Goal: Transaction & Acquisition: Purchase product/service

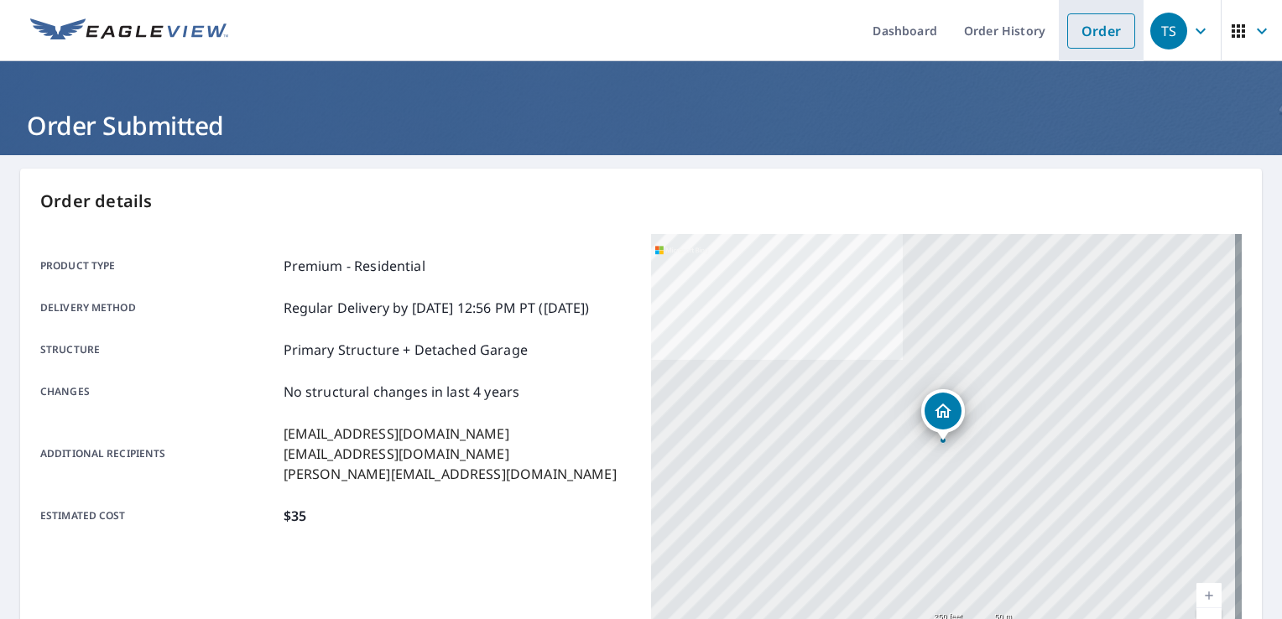
click at [1121, 39] on link "Order" at bounding box center [1101, 30] width 68 height 35
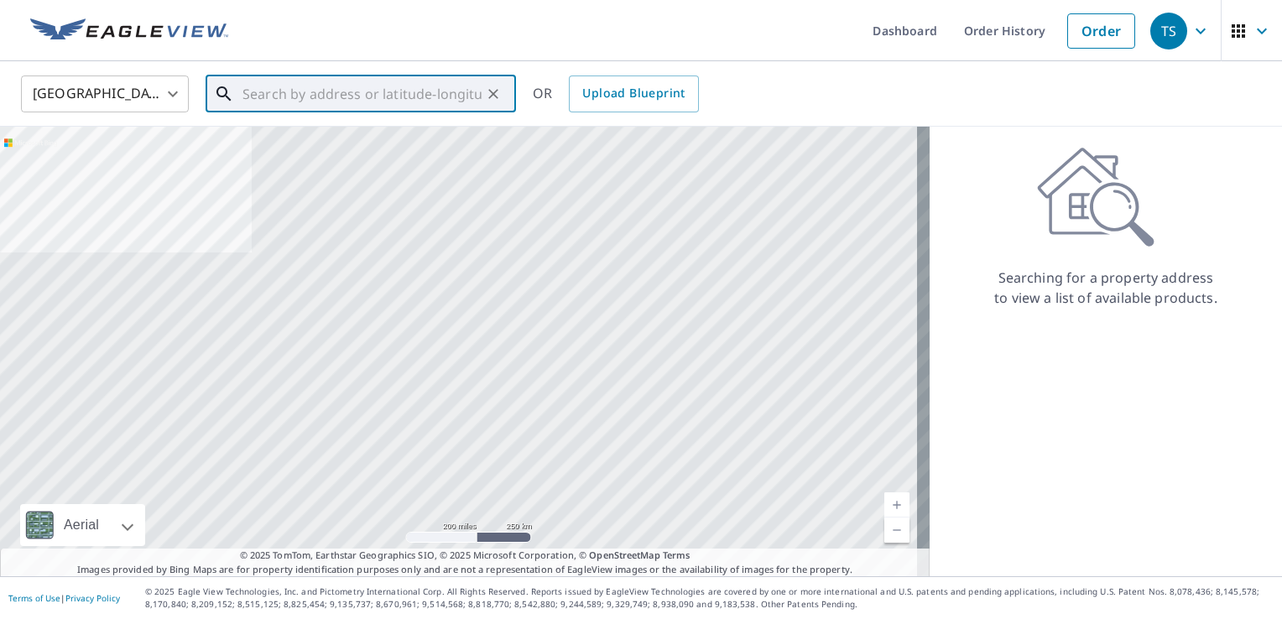
click at [430, 106] on input "text" at bounding box center [361, 93] width 239 height 47
paste input "[STREET_ADDRESS]"
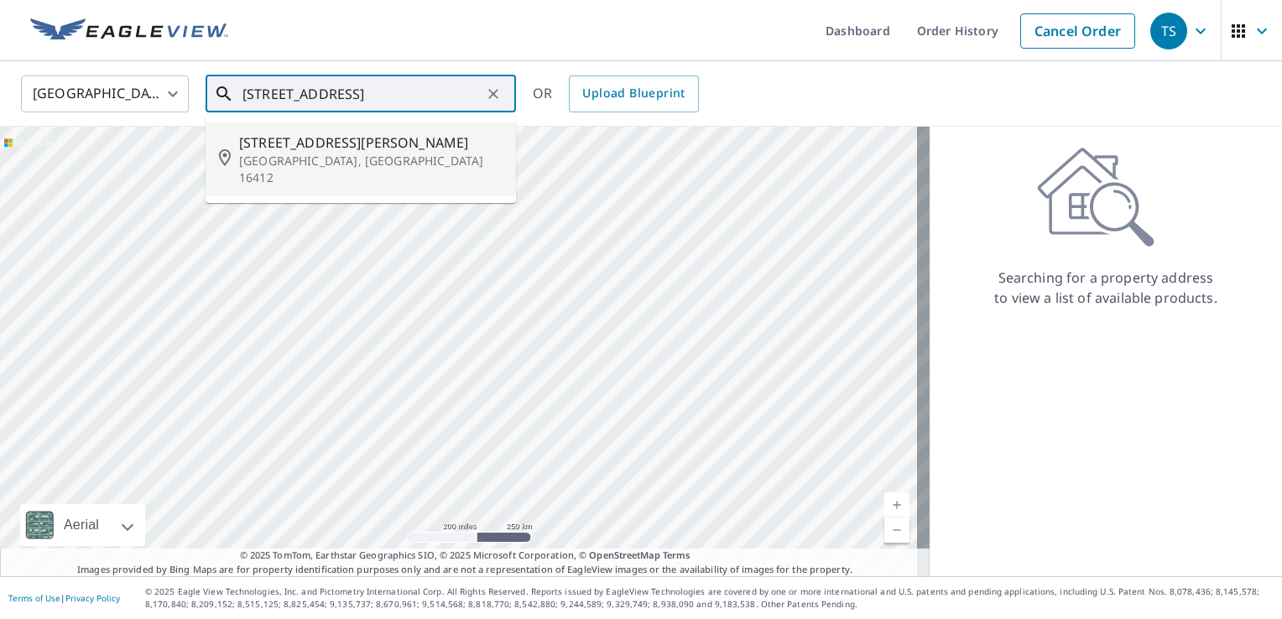
click at [383, 153] on p "[GEOGRAPHIC_DATA], [GEOGRAPHIC_DATA] 16412" at bounding box center [370, 170] width 263 height 34
type input "[STREET_ADDRESS][PERSON_NAME]"
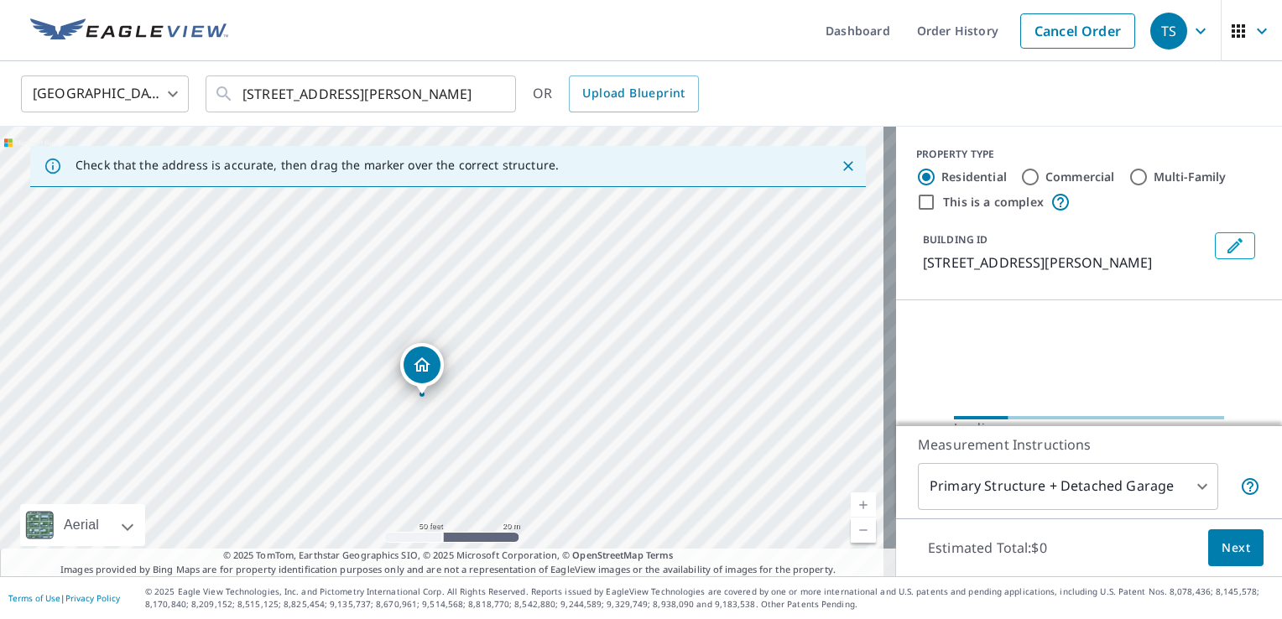
drag, startPoint x: 720, startPoint y: 357, endPoint x: 389, endPoint y: 238, distance: 351.4
click at [389, 238] on div "[STREET_ADDRESS][PERSON_NAME]" at bounding box center [448, 352] width 896 height 450
drag, startPoint x: 513, startPoint y: 454, endPoint x: 569, endPoint y: 462, distance: 56.0
click at [569, 462] on div "[STREET_ADDRESS][PERSON_NAME]" at bounding box center [448, 352] width 896 height 450
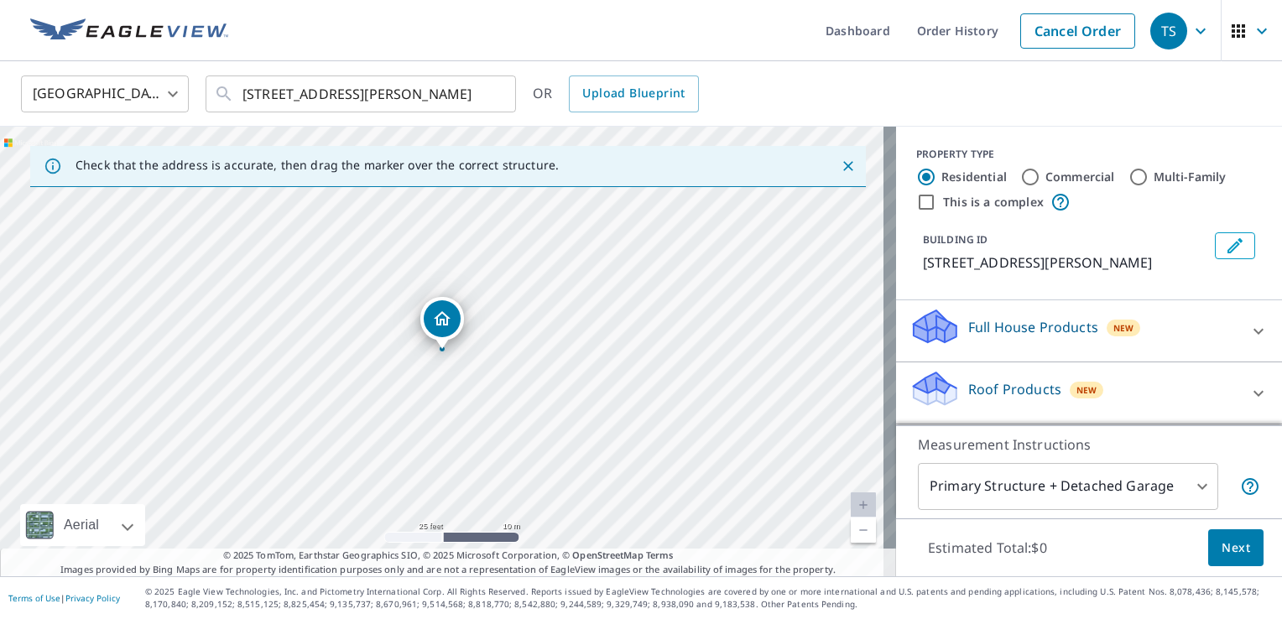
click at [438, 331] on div "Dropped pin, building 1, Residential property, 10891 Fry Rd Edinboro, PA 16412" at bounding box center [442, 318] width 37 height 37
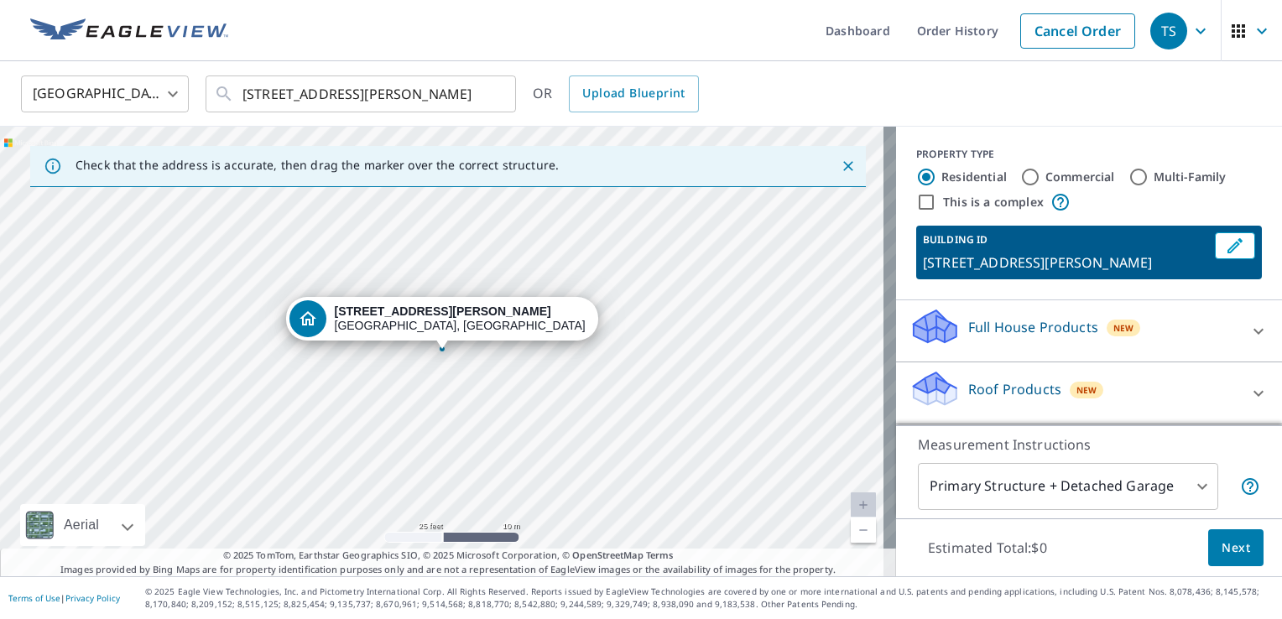
click at [998, 393] on p "Roof Products" at bounding box center [1014, 389] width 93 height 20
click at [1023, 394] on p "Roof Products" at bounding box center [1014, 389] width 93 height 20
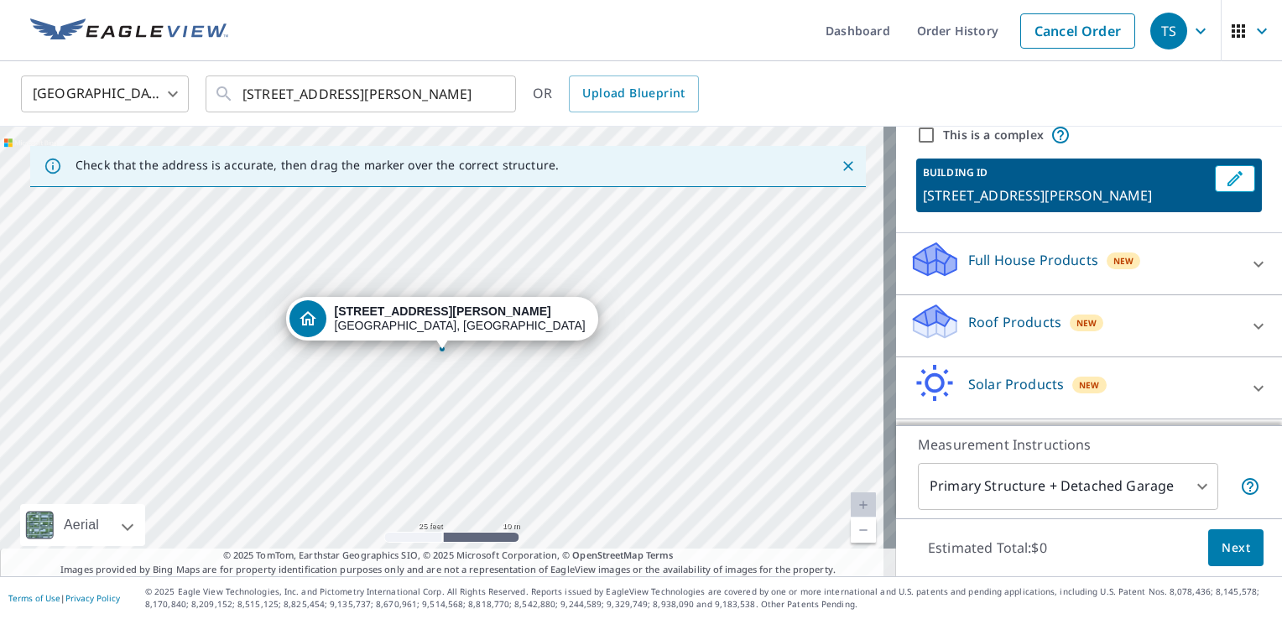
scroll to position [122, 0]
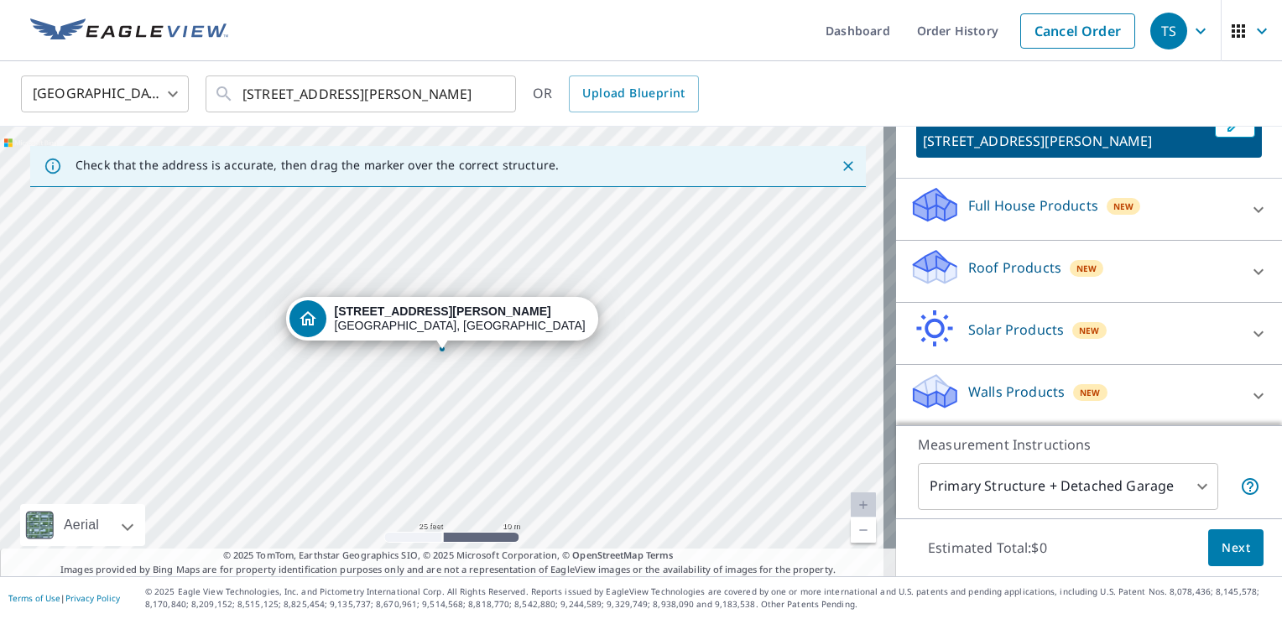
click at [991, 275] on p "Roof Products" at bounding box center [1014, 268] width 93 height 20
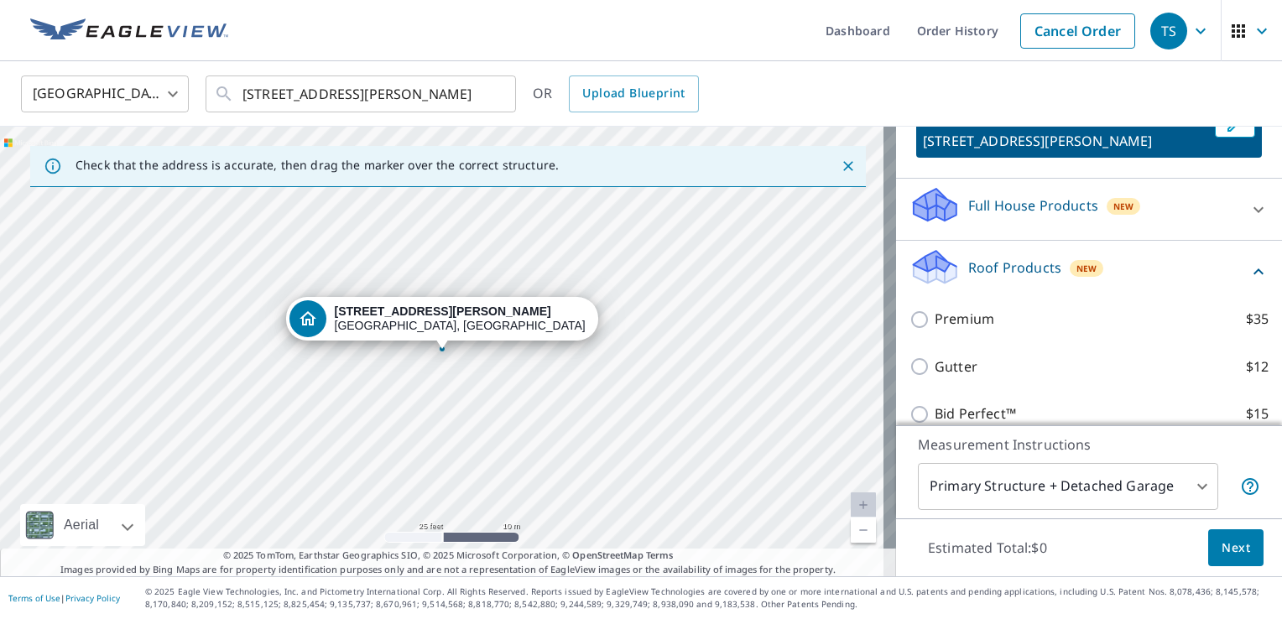
scroll to position [206, 0]
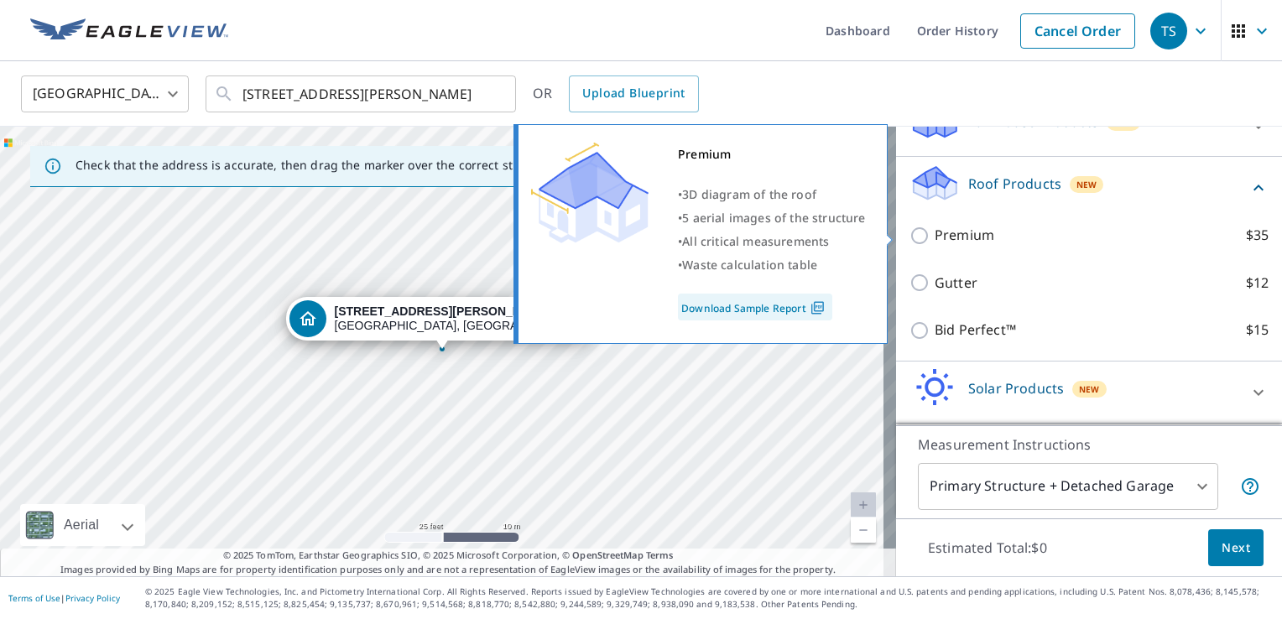
click at [950, 237] on p "Premium" at bounding box center [965, 235] width 60 height 21
click at [935, 237] on input "Premium $35" at bounding box center [921, 236] width 25 height 20
checkbox input "true"
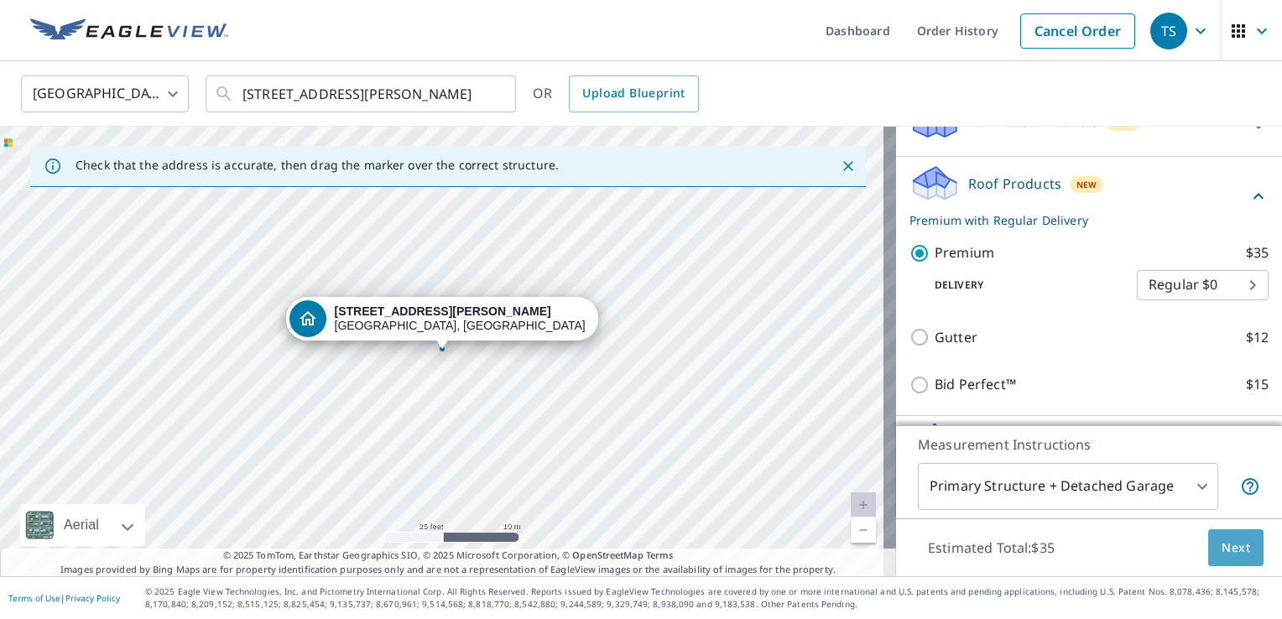
click at [1212, 541] on button "Next" at bounding box center [1235, 548] width 55 height 38
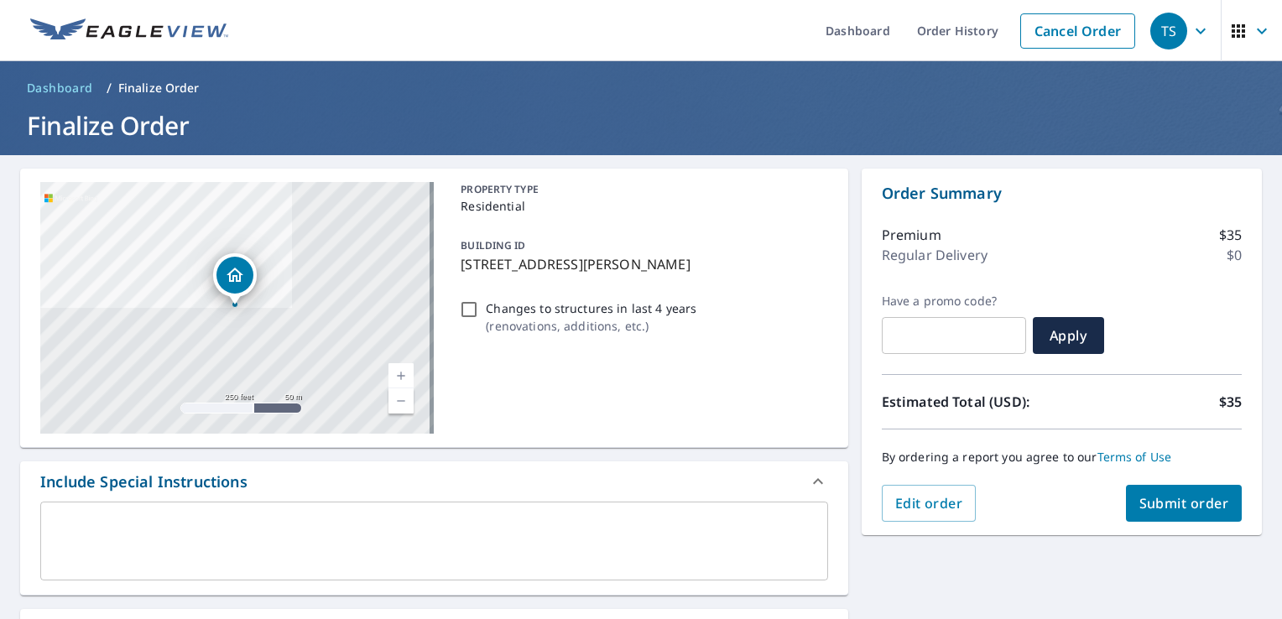
click at [1162, 504] on span "Submit order" at bounding box center [1184, 503] width 90 height 18
checkbox input "true"
